Goal: Task Accomplishment & Management: Complete application form

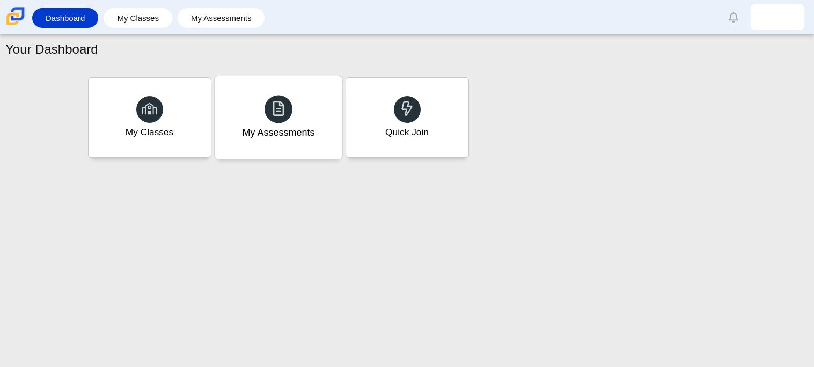
click at [301, 146] on div "My Assessments" at bounding box center [278, 117] width 127 height 83
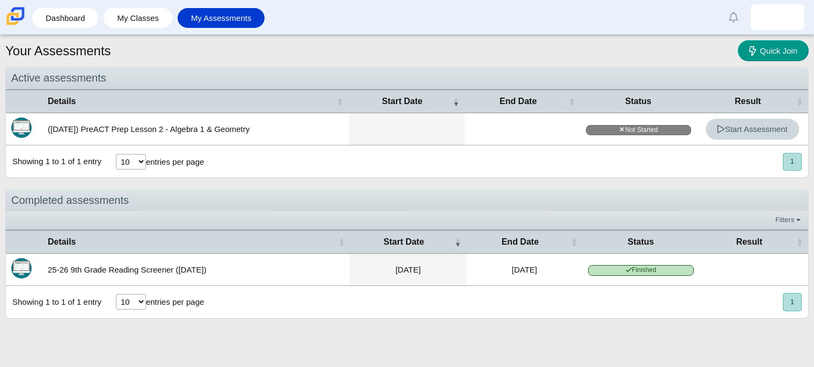
click at [750, 131] on span "Start Assessment" at bounding box center [752, 128] width 71 height 9
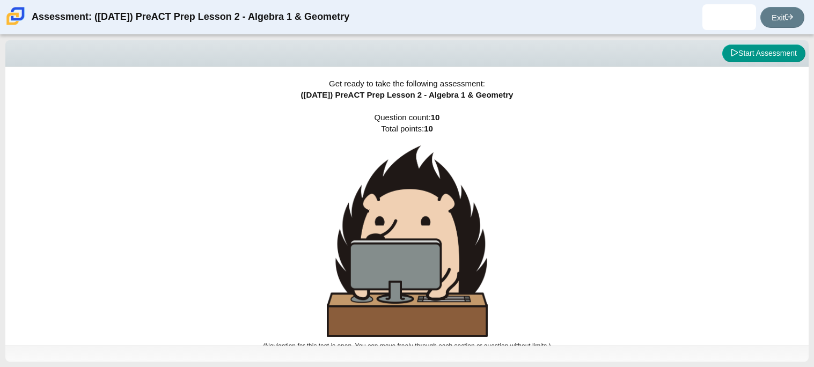
scroll to position [6, 0]
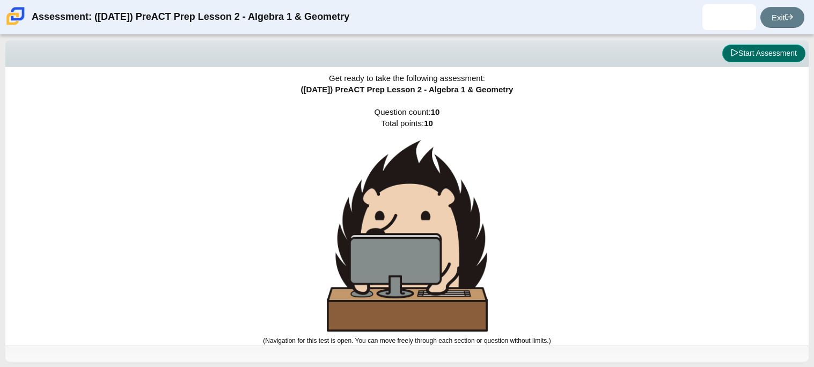
click at [764, 49] on button "Start Assessment" at bounding box center [763, 54] width 83 height 18
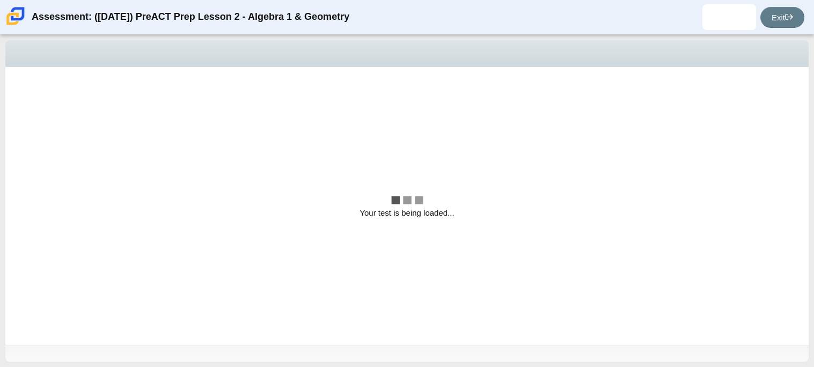
scroll to position [0, 0]
select select "bbf5d072-3e0b-44c4-9a12-6e7c9033f65b"
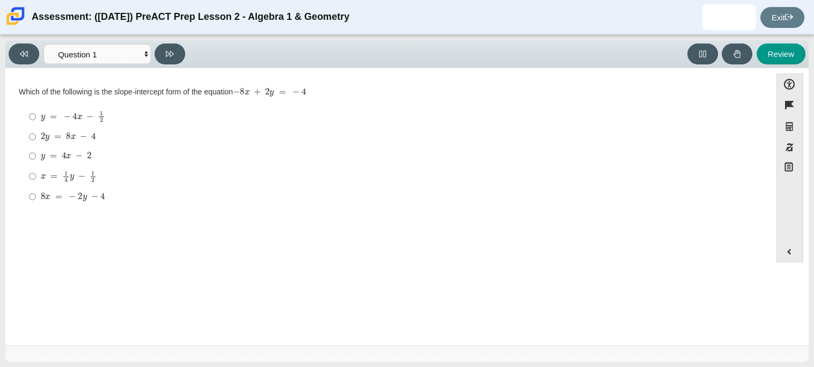
click at [12, 86] on div "Question Which of the following is the slope-intercept form of the equation − 8…" at bounding box center [388, 149] width 755 height 130
click at [63, 158] on mjx-c "Assessment items" at bounding box center [64, 155] width 4 height 6
click at [36, 158] on input "y = 4 x − 2 y = 4 x − 2" at bounding box center [32, 155] width 7 height 19
radio input "true"
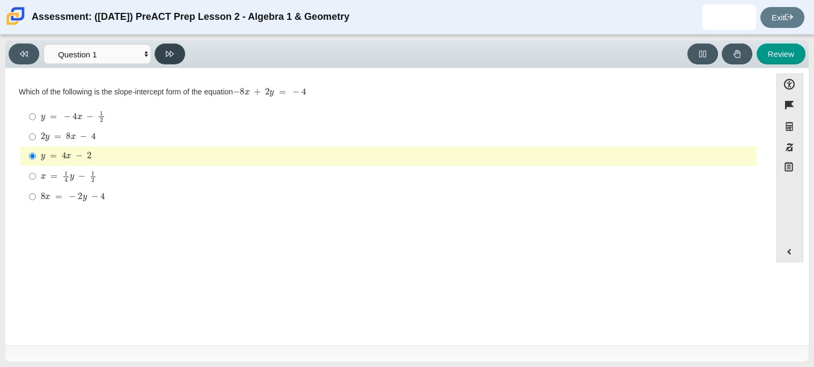
click at [175, 48] on button at bounding box center [169, 53] width 31 height 21
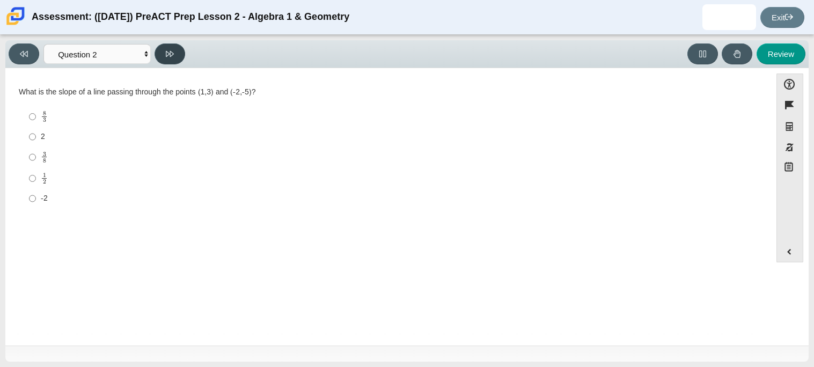
click at [175, 48] on button at bounding box center [169, 53] width 31 height 21
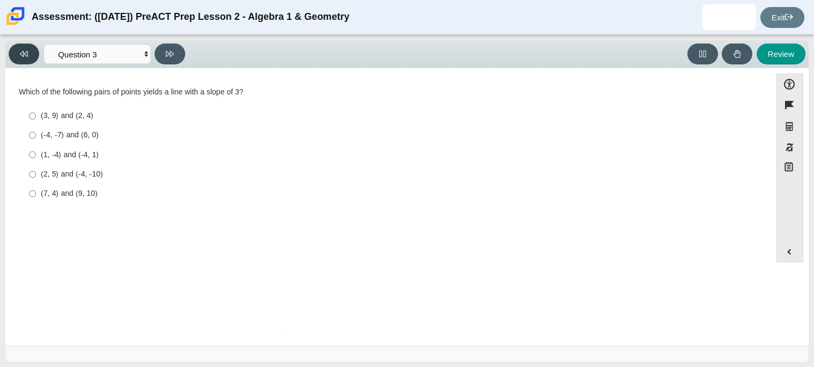
click at [17, 57] on button at bounding box center [24, 53] width 31 height 21
select select "ed62e223-81bd-4cbf-ab48-ab975844bd1f"
click at [37, 115] on label "8 3 8 thirds" at bounding box center [388, 116] width 735 height 21
click at [36, 115] on input "8 3 8 thirds" at bounding box center [32, 116] width 7 height 21
radio input "true"
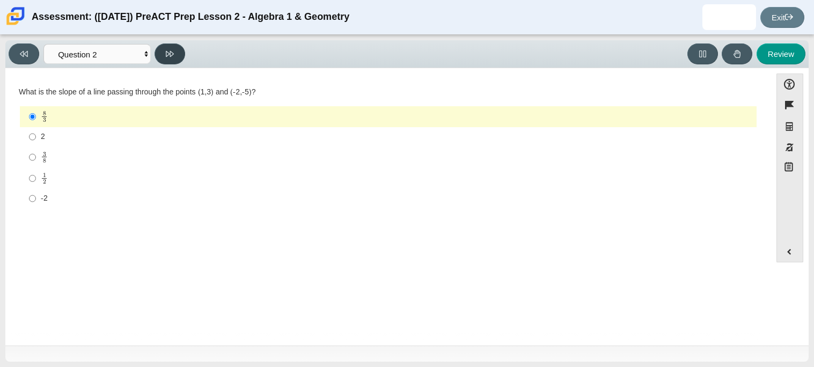
click at [179, 57] on button at bounding box center [169, 53] width 31 height 21
select select "97f4f5fa-a52e-4fed-af51-565bfcdf47cb"
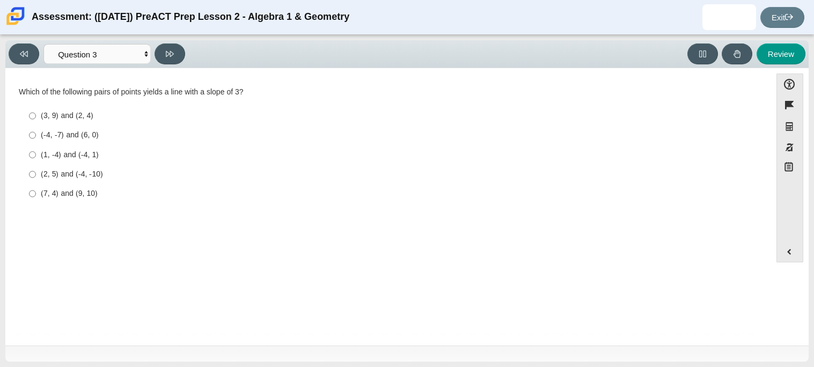
click at [42, 199] on label "(7, 4) and (9, 10) (7, 4) and (9, 10)" at bounding box center [388, 193] width 735 height 19
click at [36, 199] on input "(7, 4) and (9, 10) (7, 4) and (9, 10)" at bounding box center [32, 193] width 7 height 19
radio input "true"
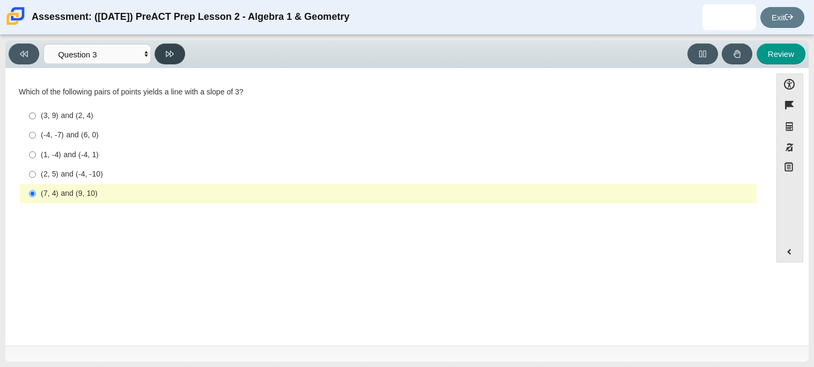
click at [170, 61] on button at bounding box center [169, 53] width 31 height 21
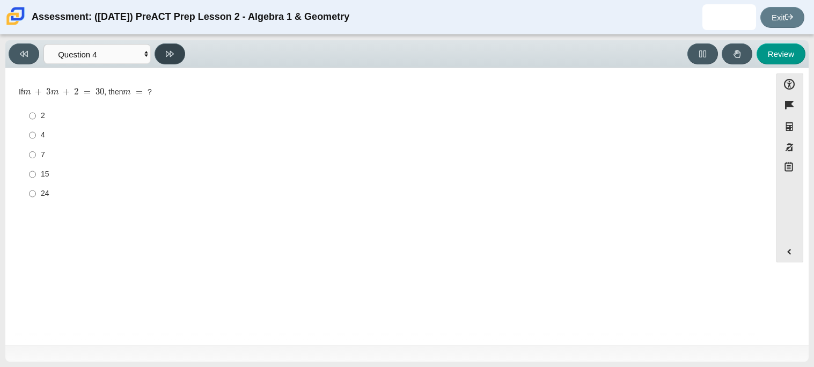
click at [170, 61] on button at bounding box center [169, 53] width 31 height 21
select select "489dcffd-4e6a-49cf-a9d6-ad1d4a911a4e"
click at [30, 156] on input "8 8" at bounding box center [32, 154] width 7 height 19
radio input "true"
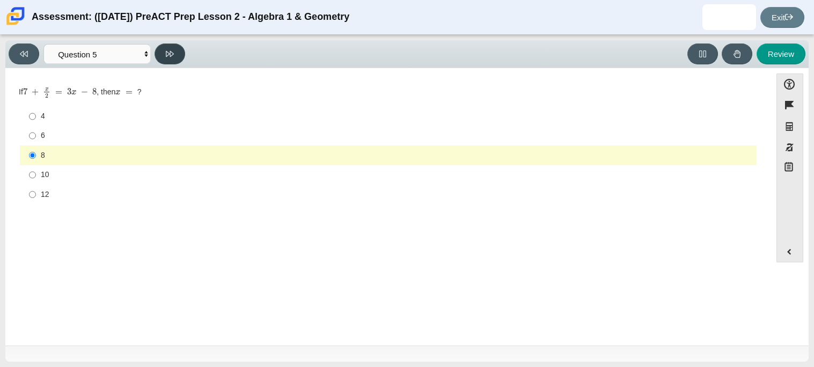
click at [165, 49] on button at bounding box center [169, 53] width 31 height 21
select select "210571de-36a6-4d8e-a361-ceff8ef801dc"
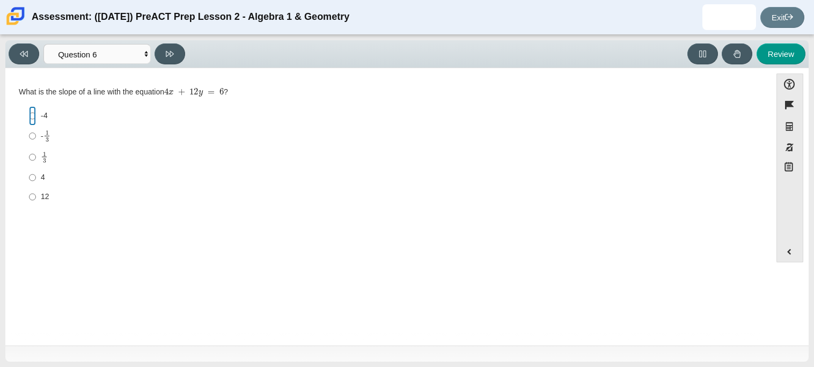
click at [35, 115] on input "-4 -4" at bounding box center [32, 115] width 7 height 19
radio input "true"
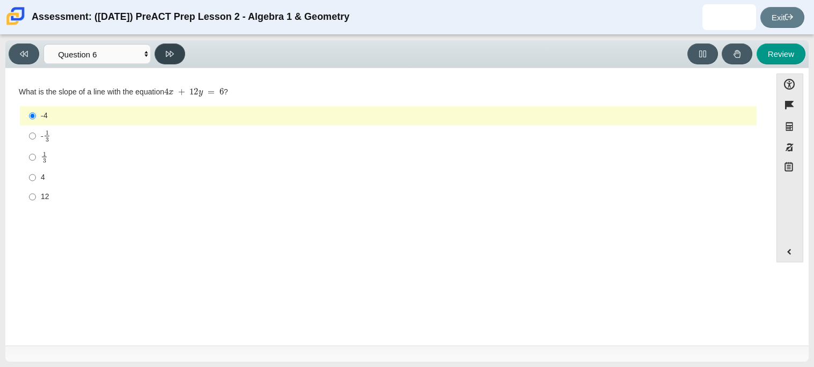
click at [166, 51] on icon at bounding box center [170, 54] width 8 height 6
select select "ec95ace6-bebc-42b8-9428-40567494d4da"
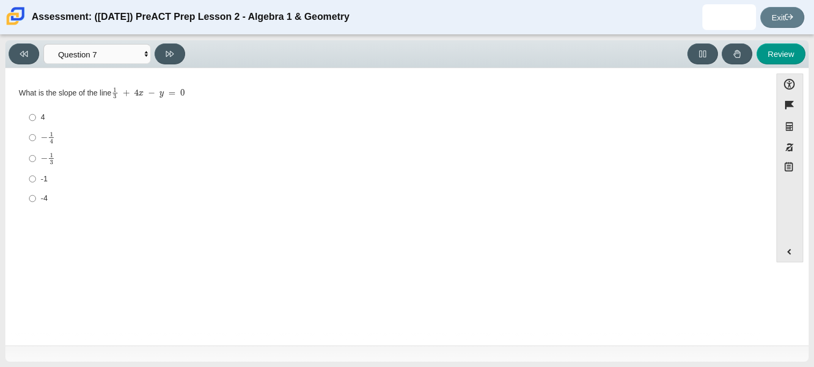
click at [70, 154] on div "− 1 3" at bounding box center [396, 158] width 711 height 12
click at [36, 154] on input "− 1 3 negative 1 third" at bounding box center [32, 158] width 7 height 21
radio input "true"
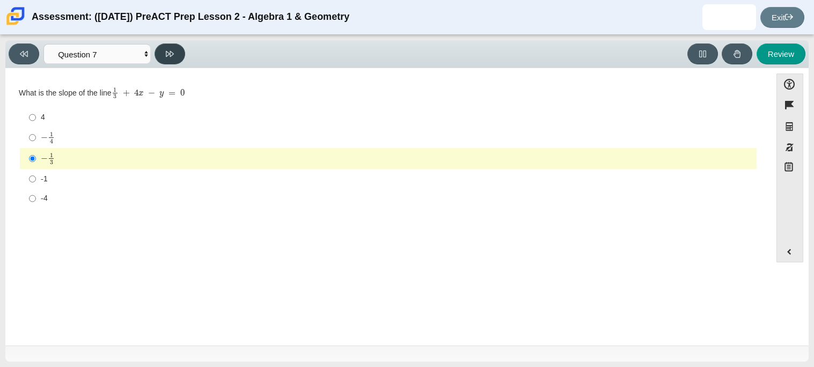
click at [165, 60] on button at bounding box center [169, 53] width 31 height 21
select select "ce81fe10-bf29-4b5e-8bd7-4f47f2fed4d8"
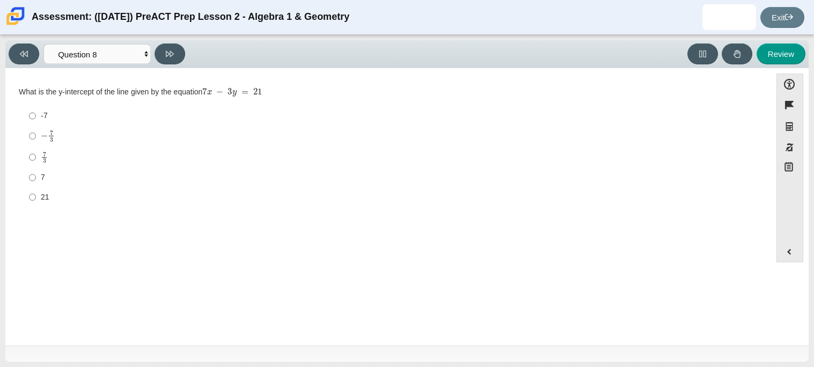
click at [55, 132] on div "− 7 3" at bounding box center [396, 136] width 711 height 12
click at [36, 132] on input "− 7 3 negative 7 thirds" at bounding box center [32, 136] width 7 height 21
radio input "true"
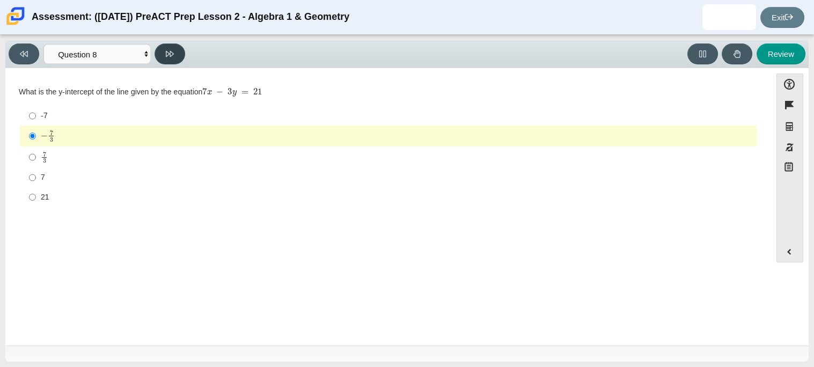
click at [171, 56] on icon at bounding box center [170, 54] width 8 height 8
select select "14773eaf-2ca1-47ae-afe7-a624a56f34b3"
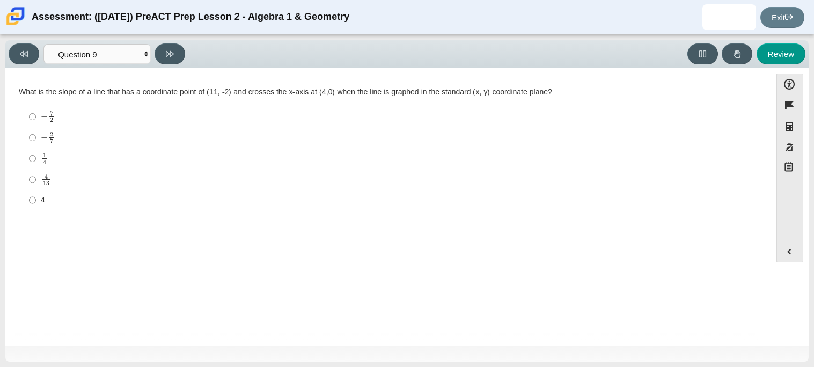
click at [23, 179] on label "4 13 4 over 13" at bounding box center [388, 179] width 735 height 21
click at [29, 179] on input "4 13 4 over 13" at bounding box center [32, 179] width 7 height 21
radio input "true"
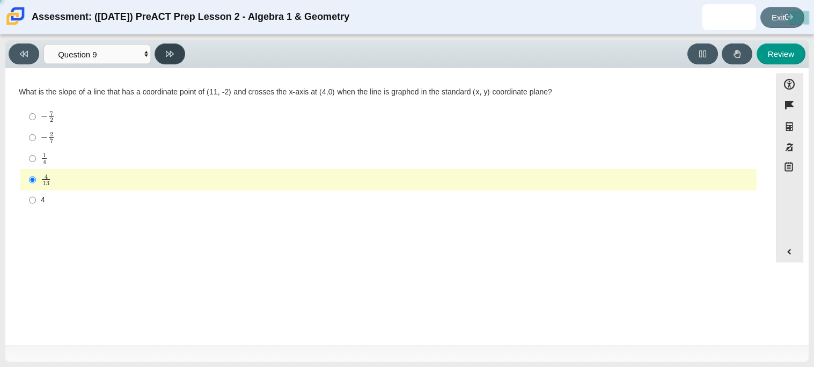
click at [168, 47] on button at bounding box center [169, 53] width 31 height 21
select select "96b71634-eacb-4f7e-8aef-411727d9bcba"
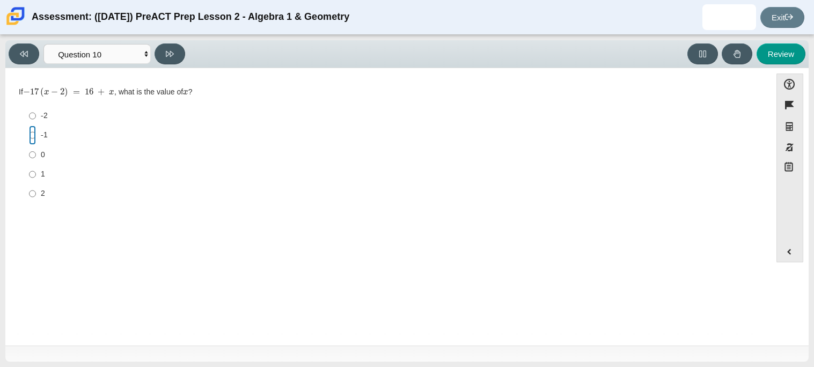
click at [29, 135] on input "-1 -1" at bounding box center [32, 135] width 7 height 19
radio input "true"
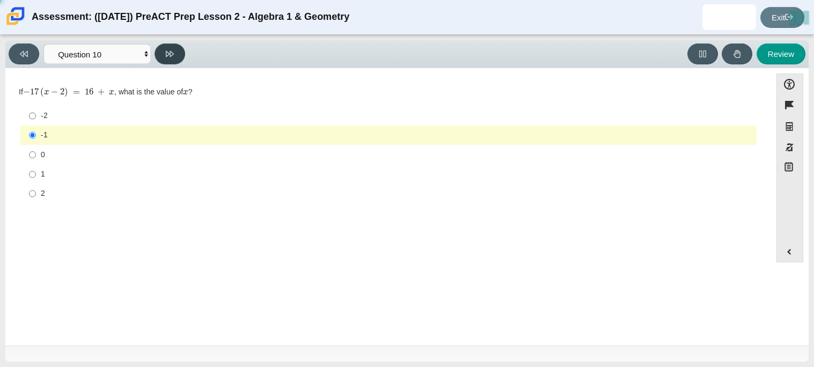
click at [173, 54] on icon at bounding box center [170, 54] width 8 height 6
select select "review"
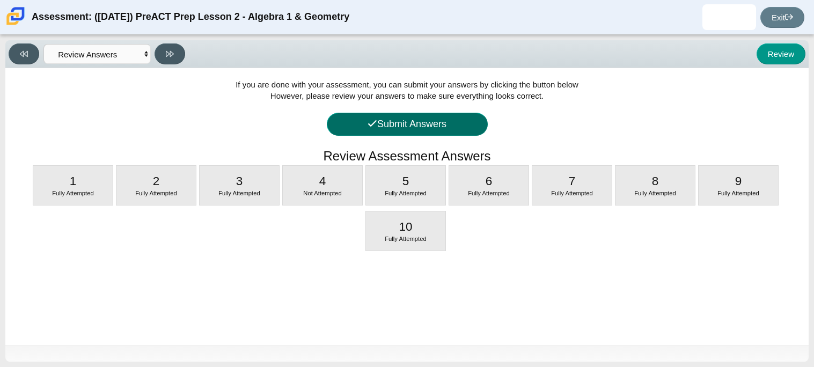
click at [435, 122] on button "Submit Answers" at bounding box center [407, 124] width 161 height 23
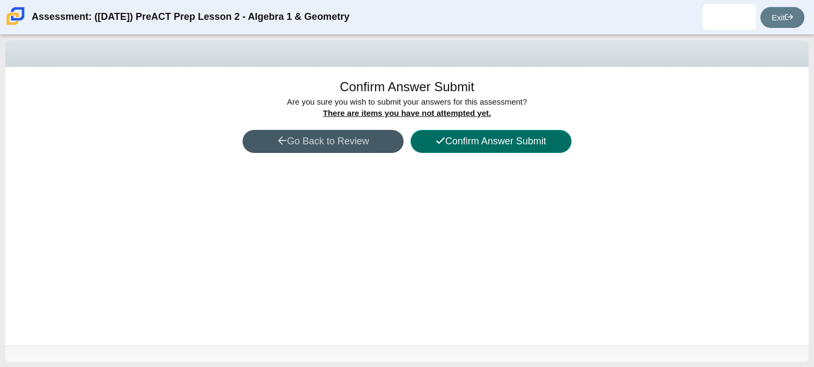
click at [480, 149] on button "Confirm Answer Submit" at bounding box center [490, 141] width 161 height 23
